Goal: Navigation & Orientation: Find specific page/section

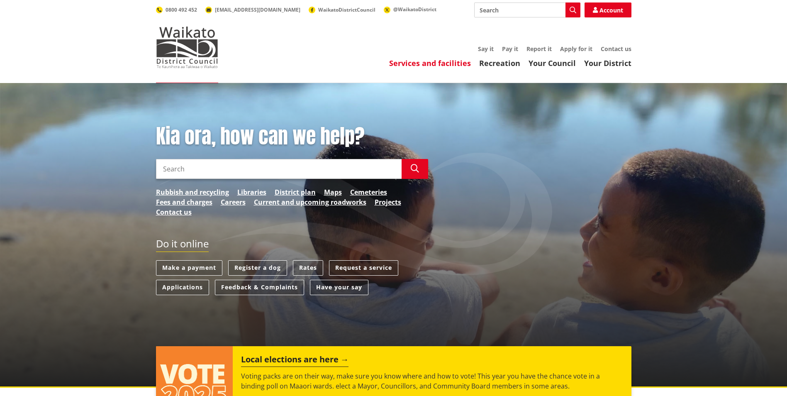
click at [443, 62] on link "Services and facilities" at bounding box center [430, 63] width 82 height 10
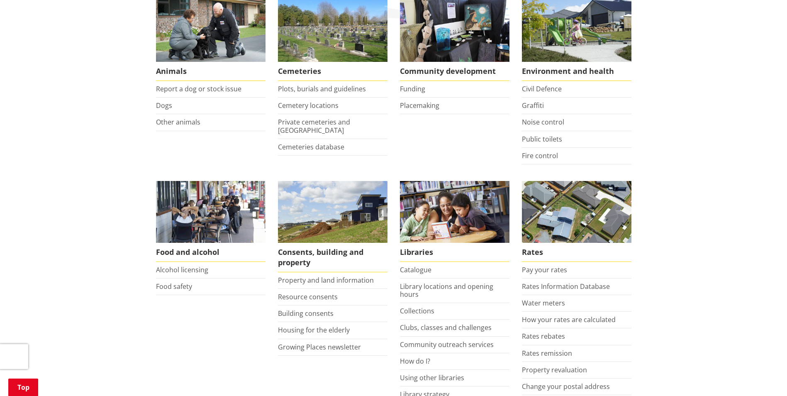
scroll to position [166, 0]
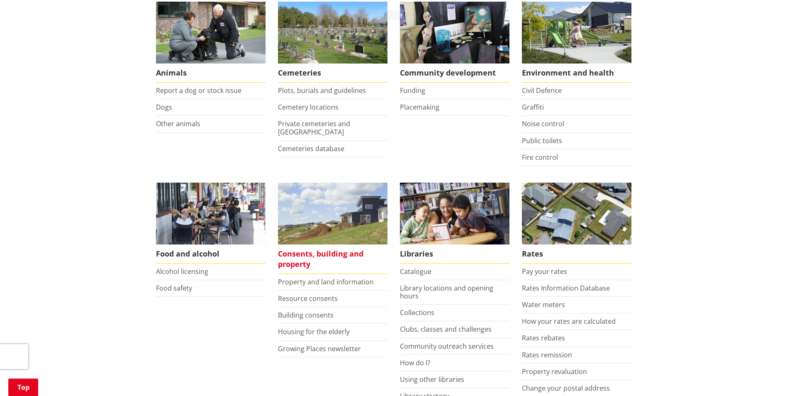
click at [351, 252] on span "Consents, building and property" at bounding box center [333, 259] width 110 height 29
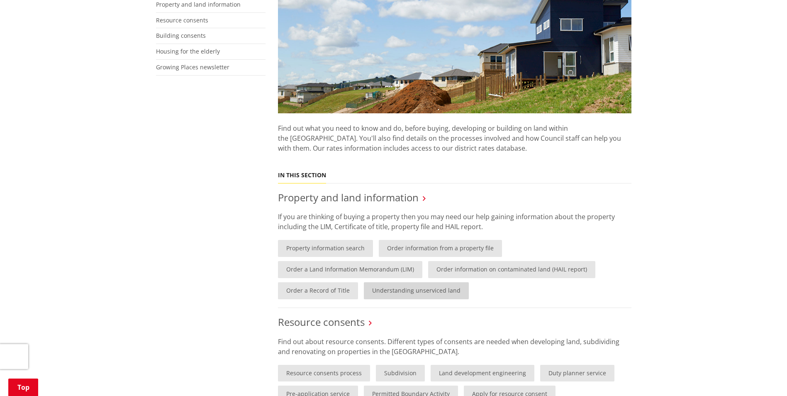
scroll to position [249, 0]
